Goal: Information Seeking & Learning: Learn about a topic

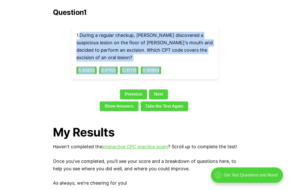
drag, startPoint x: 82, startPoint y: 26, endPoint x: 168, endPoint y: 64, distance: 94.3
click at [168, 64] on div "1 . During a regular checkup, [PERSON_NAME] discovered a suspicious lesion on t…" at bounding box center [144, 53] width 147 height 52
copy div "During a regular checkup, [PERSON_NAME] discovered a suspicious lesion on the f…"
click at [133, 66] on button "C . 41113" at bounding box center [129, 70] width 19 height 8
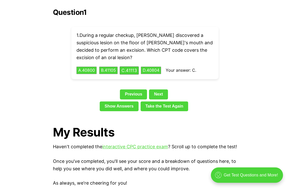
click at [131, 72] on div "Question 1 1 . During a regular checkup, [PERSON_NAME] discovered a suspicious …" at bounding box center [145, 60] width 184 height 105
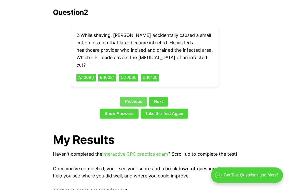
click at [133, 97] on link "Previous" at bounding box center [133, 102] width 27 height 10
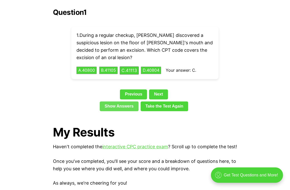
click at [134, 101] on link "Show Answers" at bounding box center [119, 106] width 39 height 10
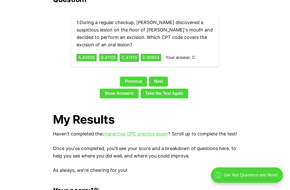
scroll to position [1166, 0]
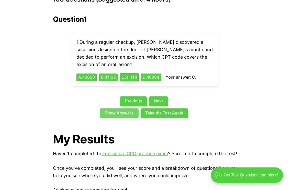
click at [123, 108] on link "Show Answers" at bounding box center [119, 113] width 39 height 10
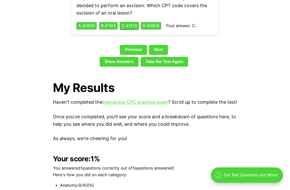
scroll to position [1192, 0]
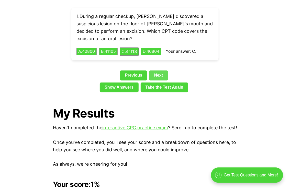
click at [163, 70] on link "Next" at bounding box center [158, 75] width 19 height 10
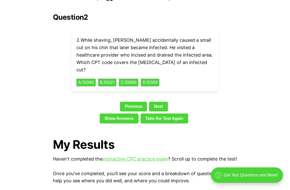
scroll to position [1166, 0]
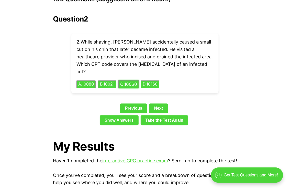
click at [133, 80] on button "C . 10060" at bounding box center [129, 84] width 20 height 8
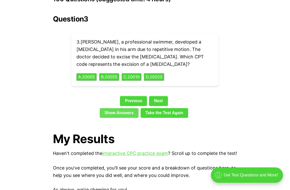
click at [127, 108] on link "Show Answers" at bounding box center [119, 113] width 39 height 10
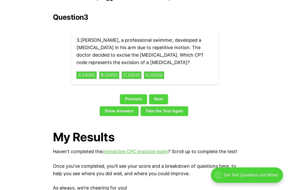
scroll to position [1159, 0]
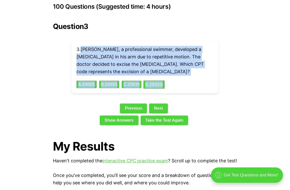
drag, startPoint x: 82, startPoint y: 41, endPoint x: 167, endPoint y: 69, distance: 89.4
click at [167, 69] on div "3 . [PERSON_NAME], a professional swimmer, developed a [MEDICAL_DATA] in his ar…" at bounding box center [144, 67] width 147 height 52
drag, startPoint x: 167, startPoint y: 69, endPoint x: 161, endPoint y: 48, distance: 22.4
copy div "[PERSON_NAME], a professional swimmer, developed a [MEDICAL_DATA] in his arm du…"
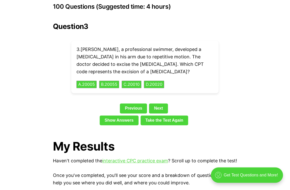
click at [232, 69] on div "Question 3 3 . [PERSON_NAME], a professional swimmer, developed a [MEDICAL_DATA…" at bounding box center [145, 74] width 184 height 105
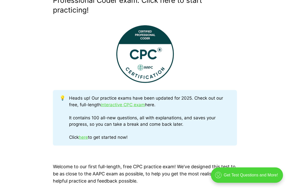
scroll to position [186, 0]
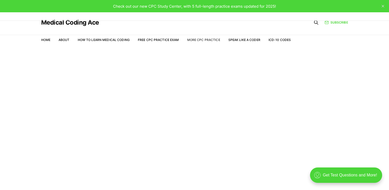
click at [204, 39] on link "More CPC Practice" at bounding box center [203, 40] width 33 height 4
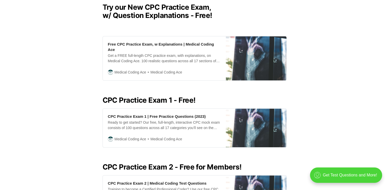
scroll to position [154, 0]
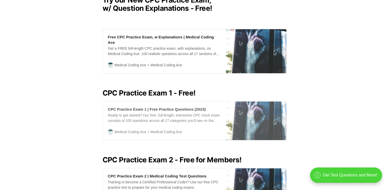
click at [130, 106] on div "CPC Practice Exam 1 | Free Practice Questions (2023)" at bounding box center [157, 108] width 98 height 5
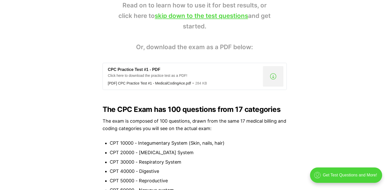
scroll to position [358, 0]
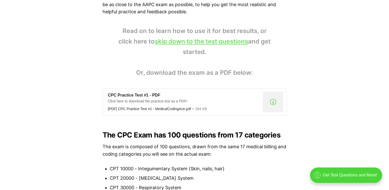
click at [170, 43] on link "skip down to the test questions" at bounding box center [201, 41] width 93 height 7
